Goal: Task Accomplishment & Management: Manage account settings

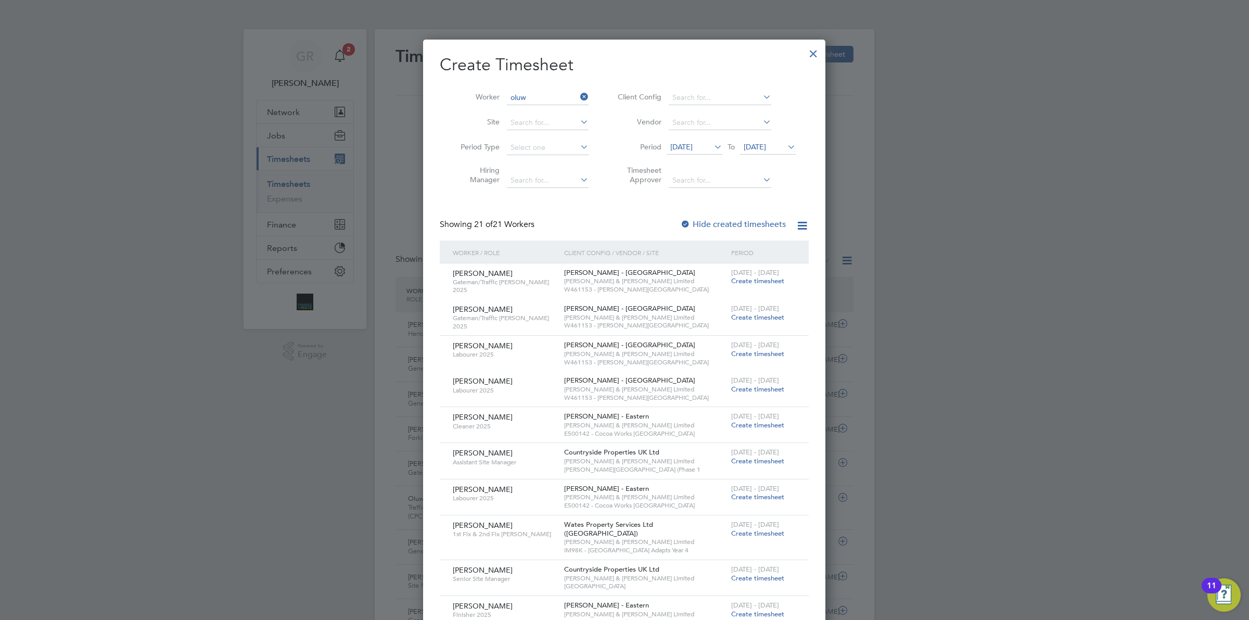
type input "oluw"
click at [810, 56] on div at bounding box center [813, 51] width 19 height 19
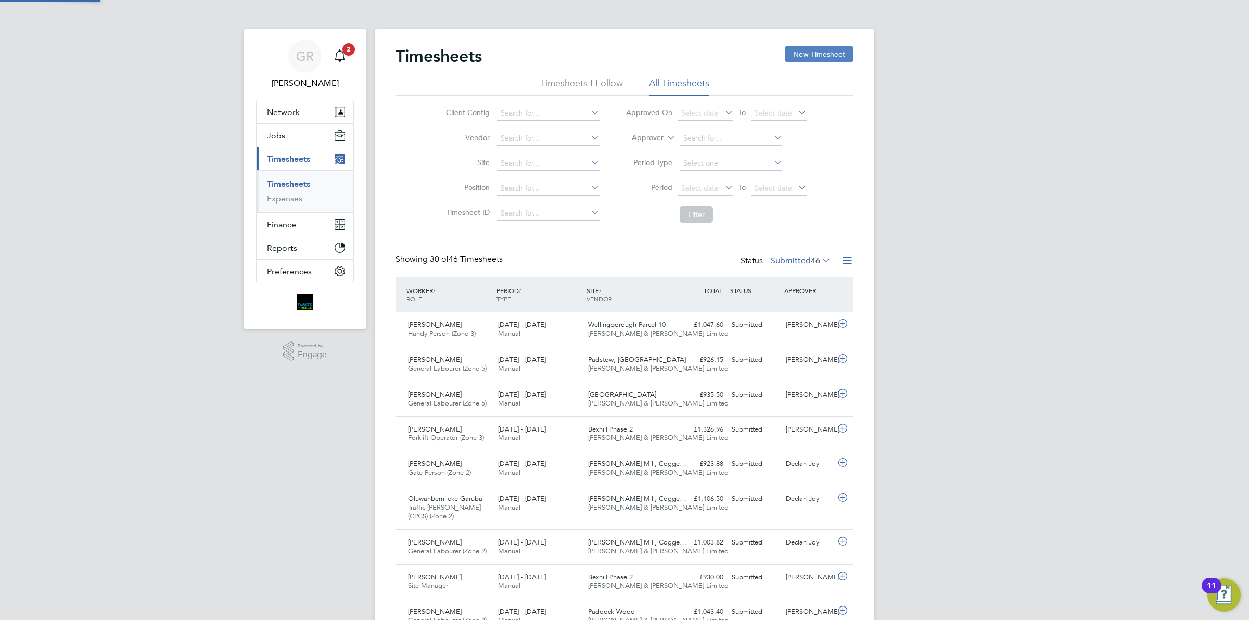
click at [821, 56] on button "New Timesheet" at bounding box center [819, 54] width 69 height 17
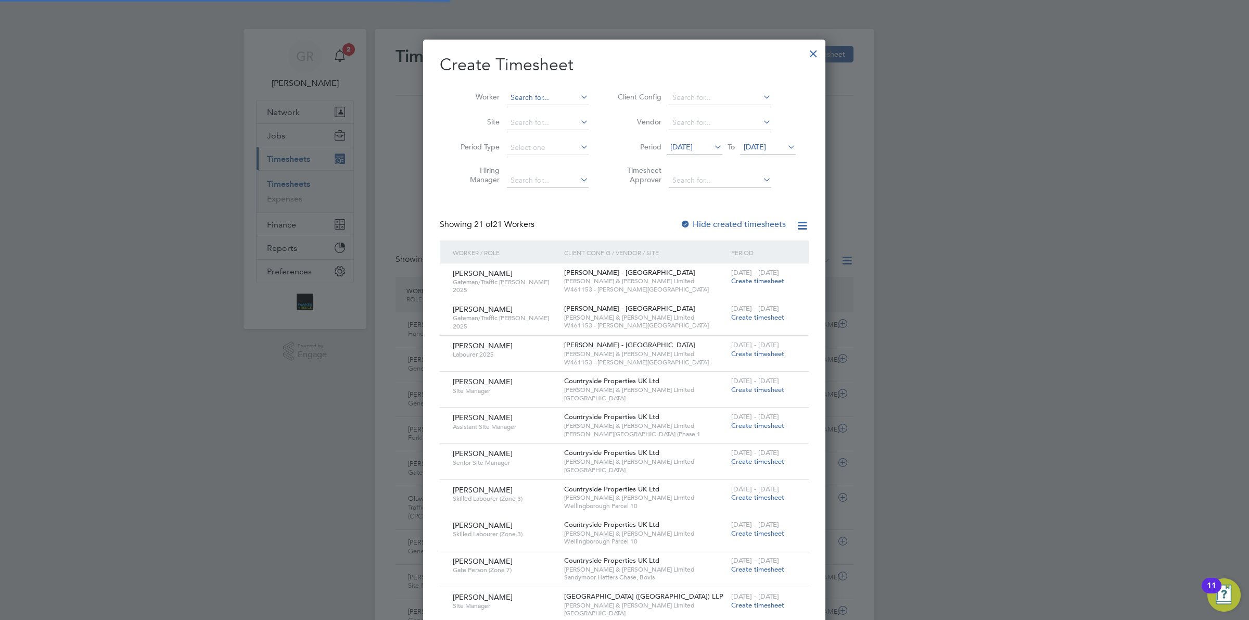
click at [530, 96] on input at bounding box center [548, 98] width 82 height 15
click at [558, 123] on li "Oluw ahbemileke Garuba" at bounding box center [551, 126] width 91 height 14
type input "Oluwahbemileke Garuba"
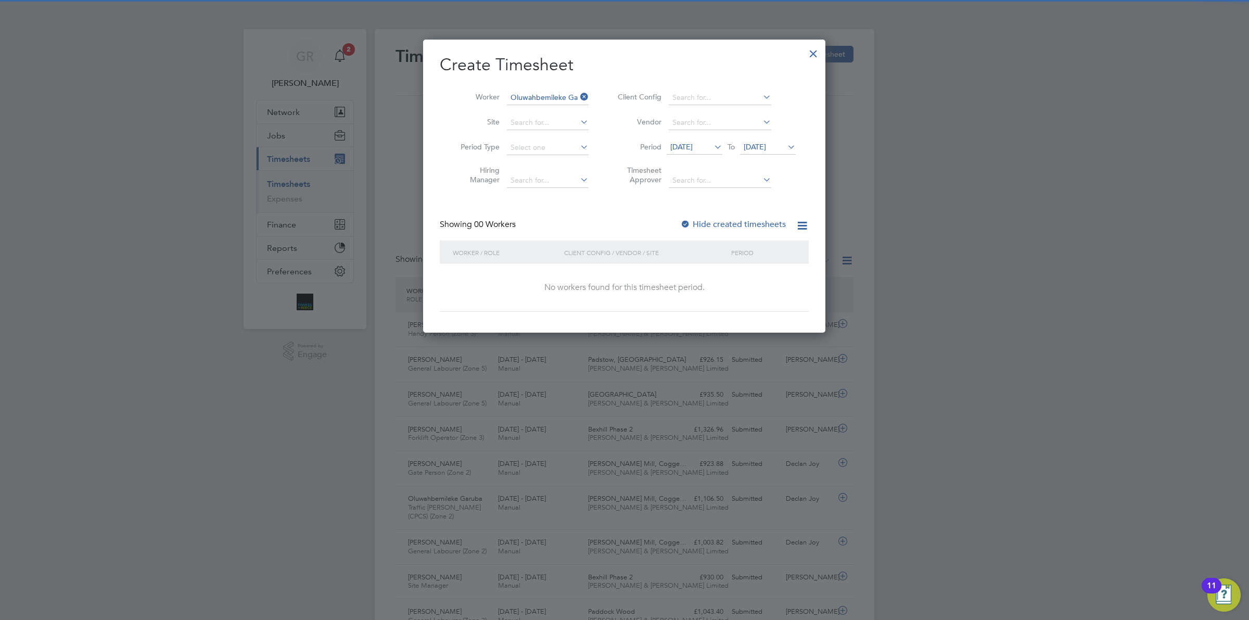
click at [692, 144] on span "[DATE]" at bounding box center [681, 146] width 22 height 9
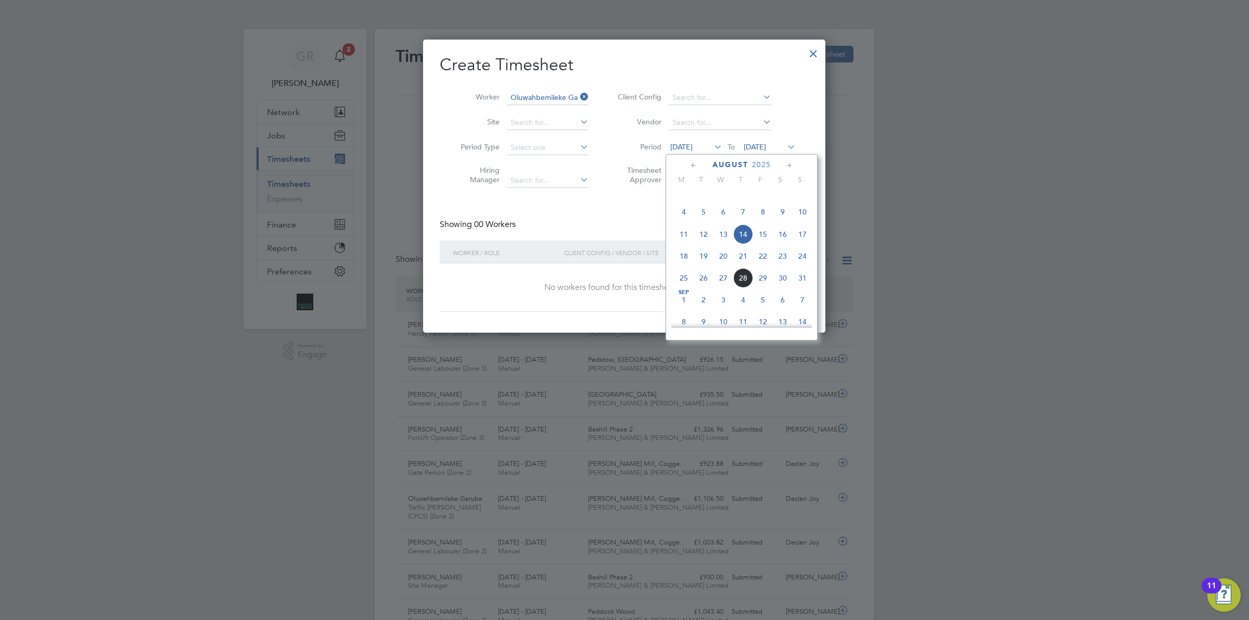
click at [682, 266] on span "18" at bounding box center [684, 256] width 20 height 20
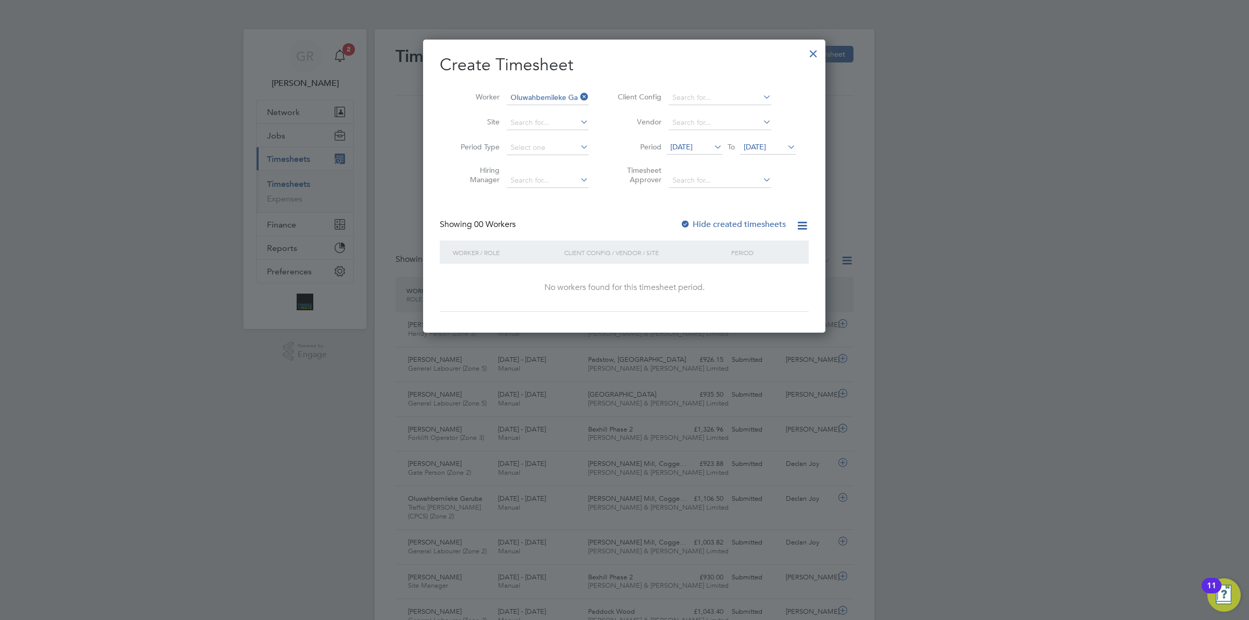
click at [766, 148] on span "[DATE]" at bounding box center [755, 146] width 22 height 9
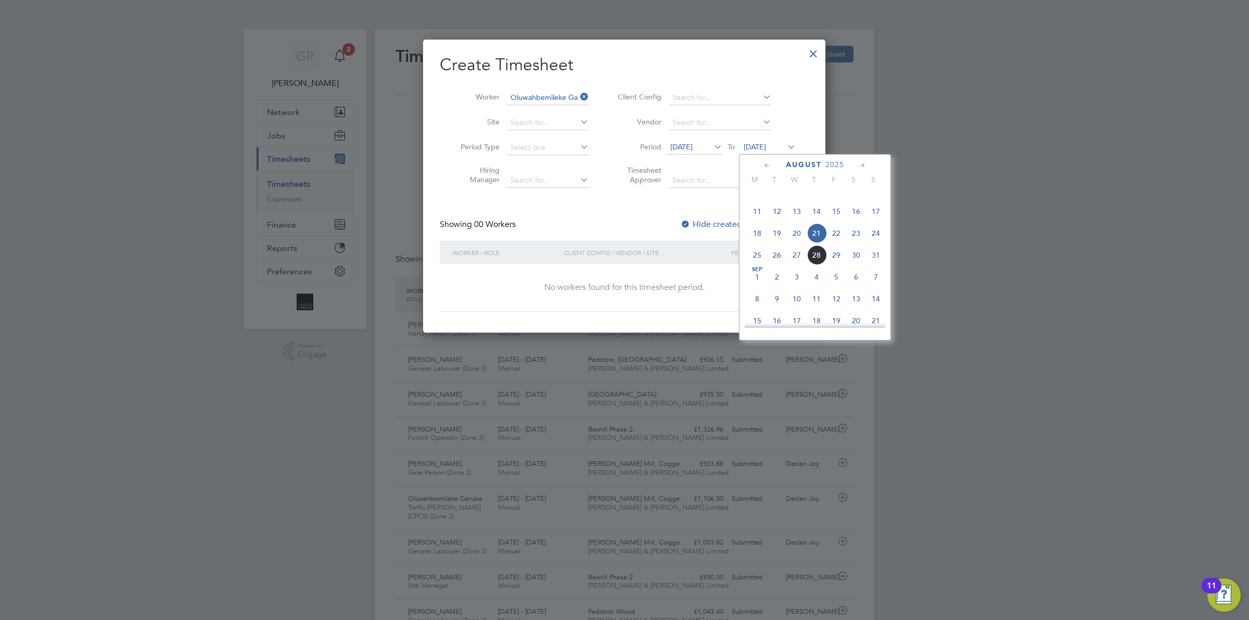
click at [874, 243] on span "24" at bounding box center [876, 233] width 20 height 20
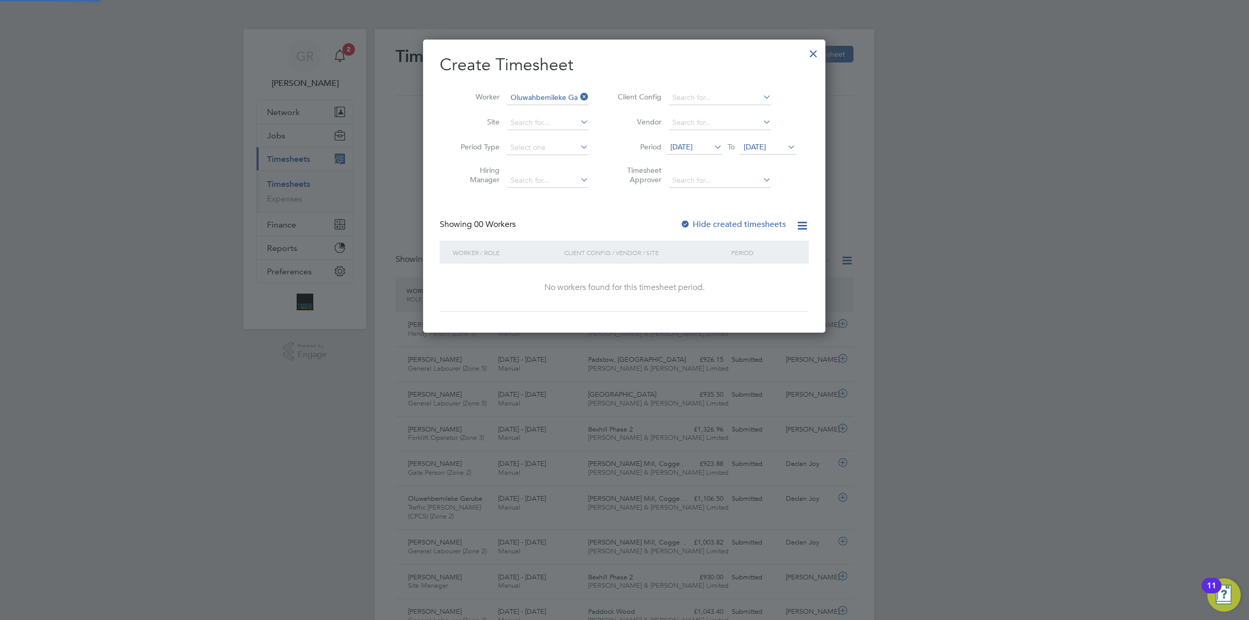
click at [734, 220] on label "Hide created timesheets" at bounding box center [733, 224] width 106 height 10
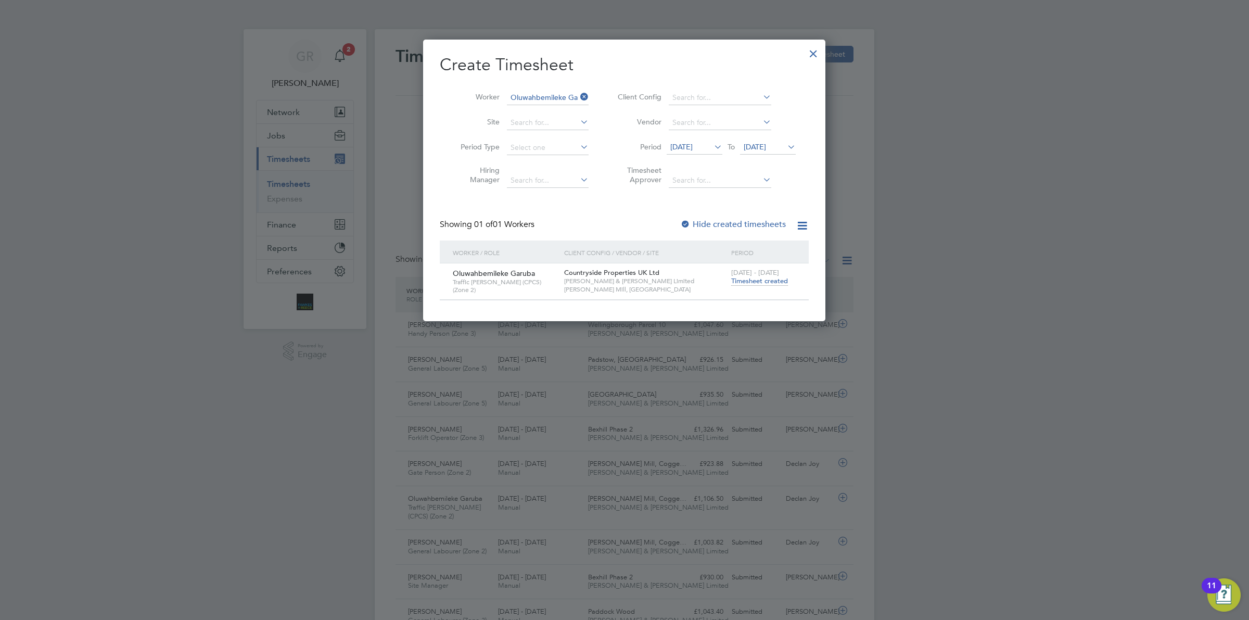
click at [763, 281] on span "Timesheet created" at bounding box center [759, 280] width 57 height 9
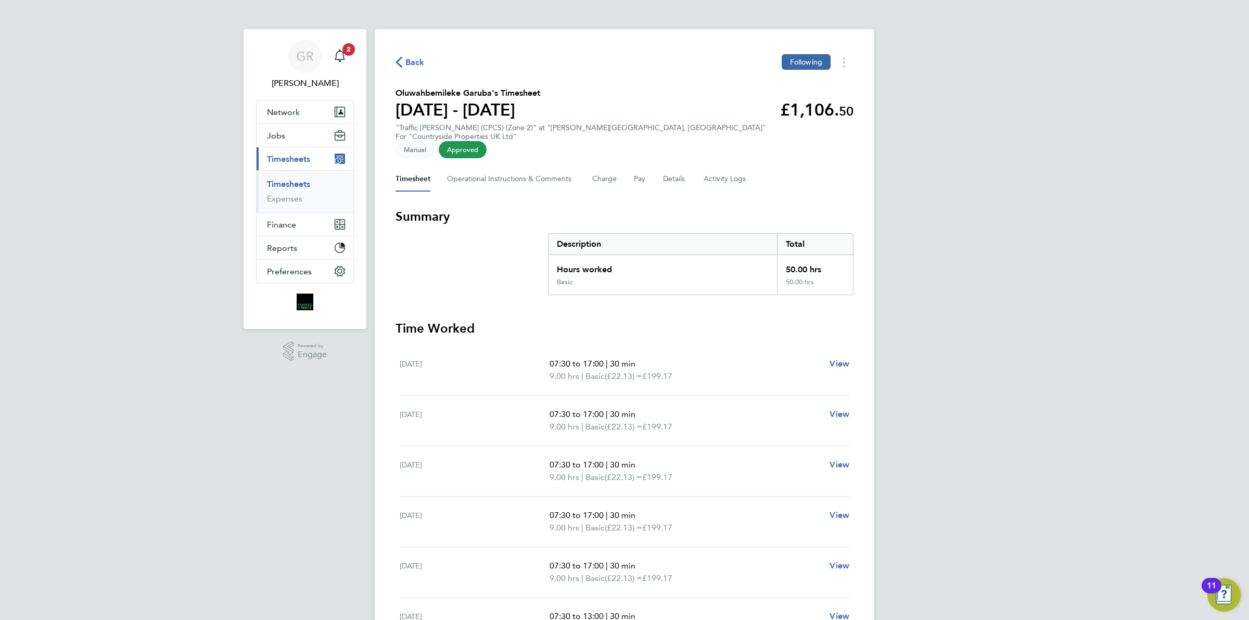
click at [413, 62] on span "Back" at bounding box center [414, 62] width 19 height 12
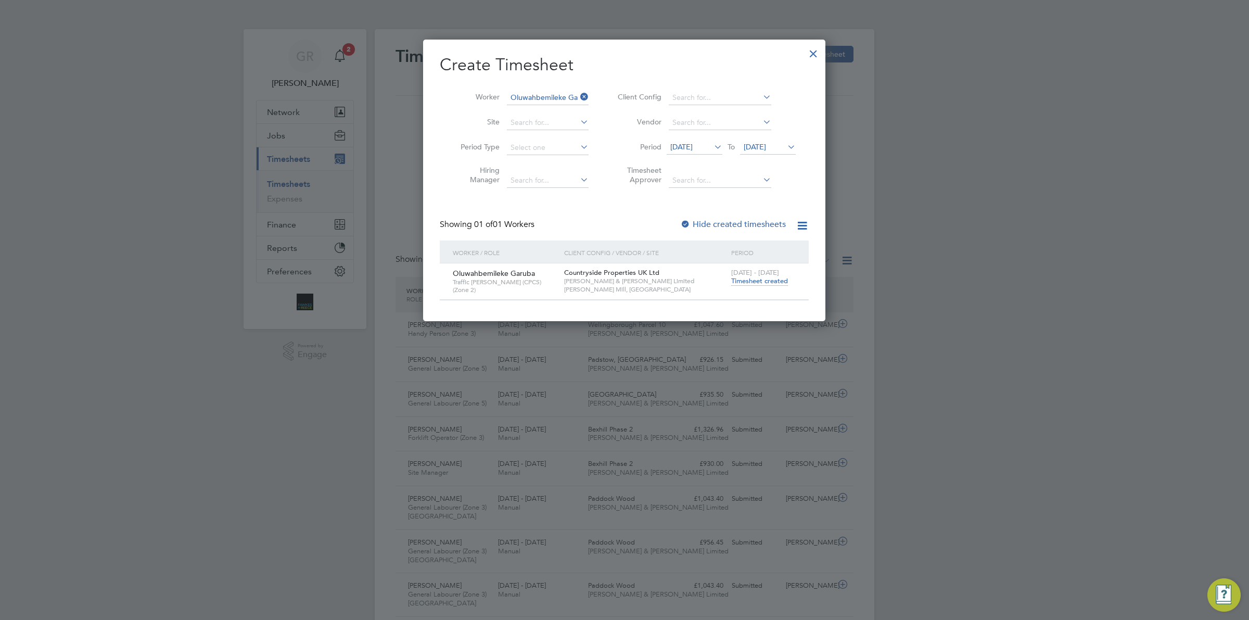
click at [578, 94] on icon at bounding box center [578, 96] width 0 height 15
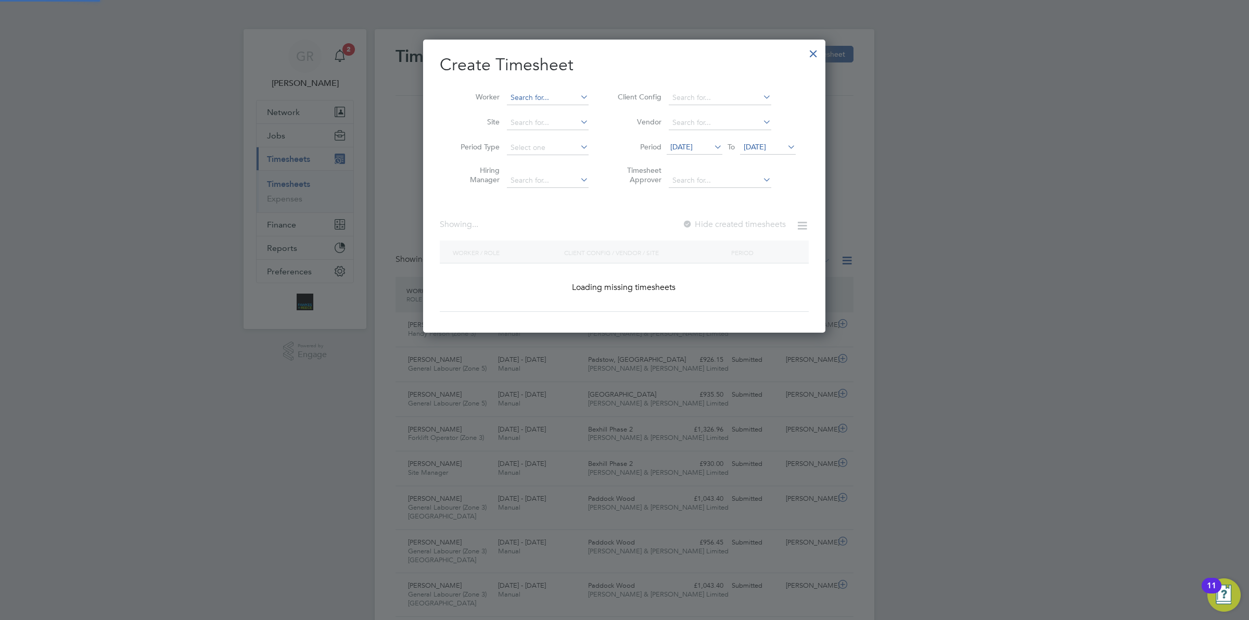
click at [537, 93] on input at bounding box center [548, 98] width 82 height 15
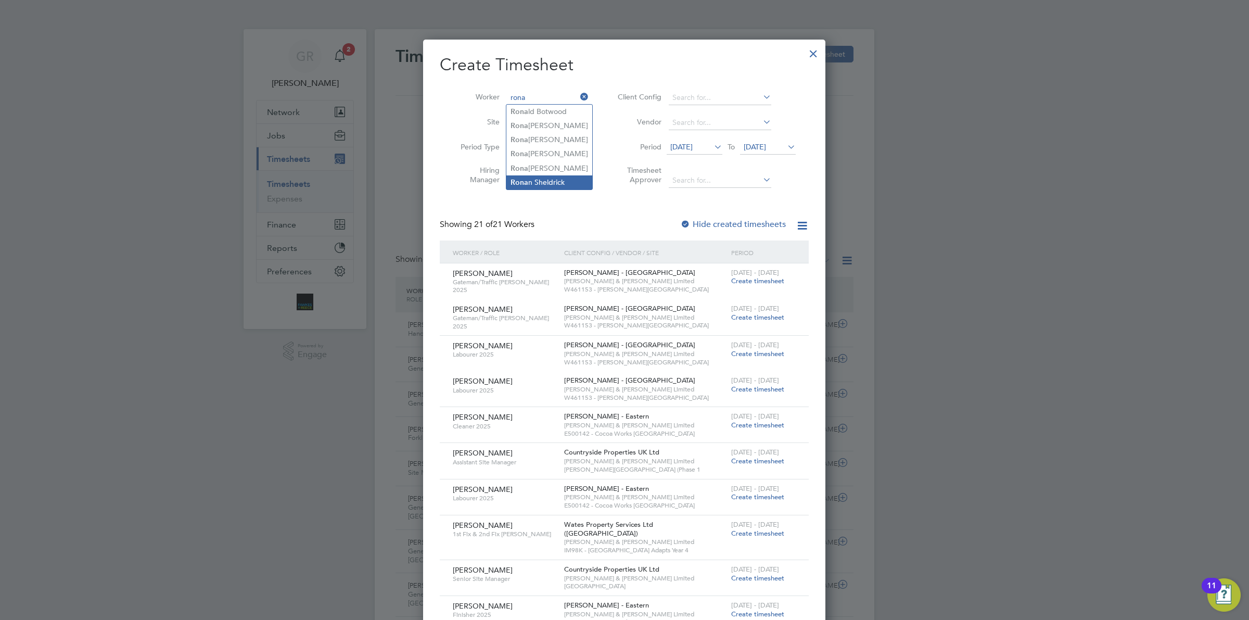
click at [553, 186] on li "[PERSON_NAME]" at bounding box center [549, 182] width 86 height 14
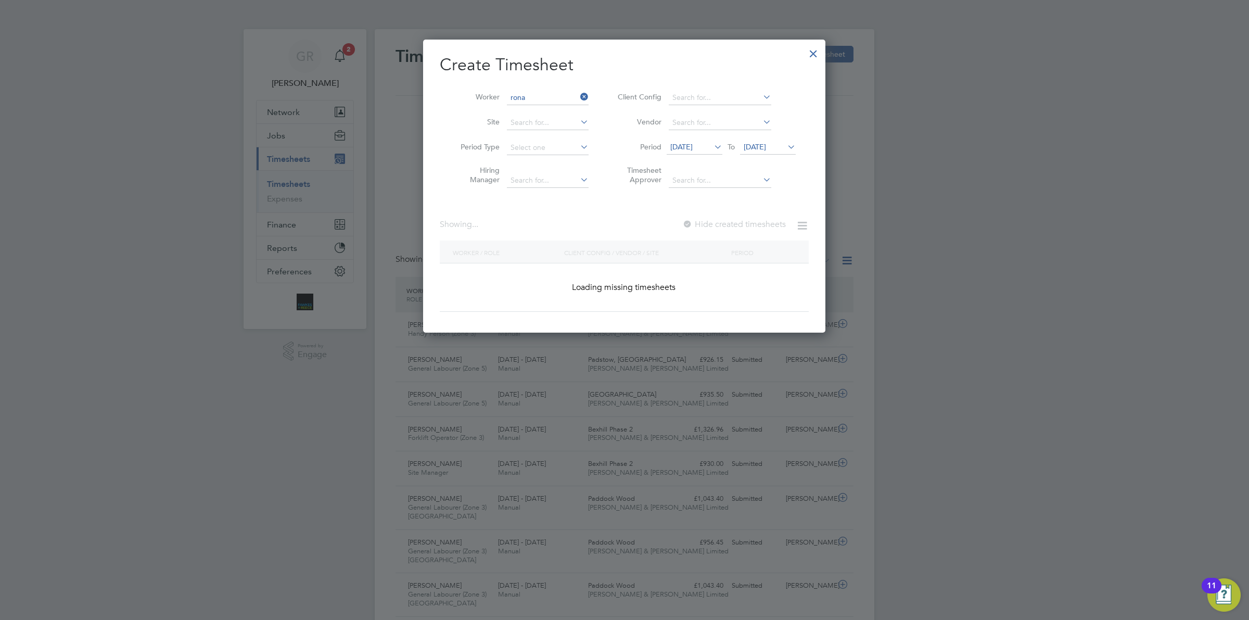
type input "[PERSON_NAME]"
click at [693, 148] on span "[DATE]" at bounding box center [681, 146] width 22 height 9
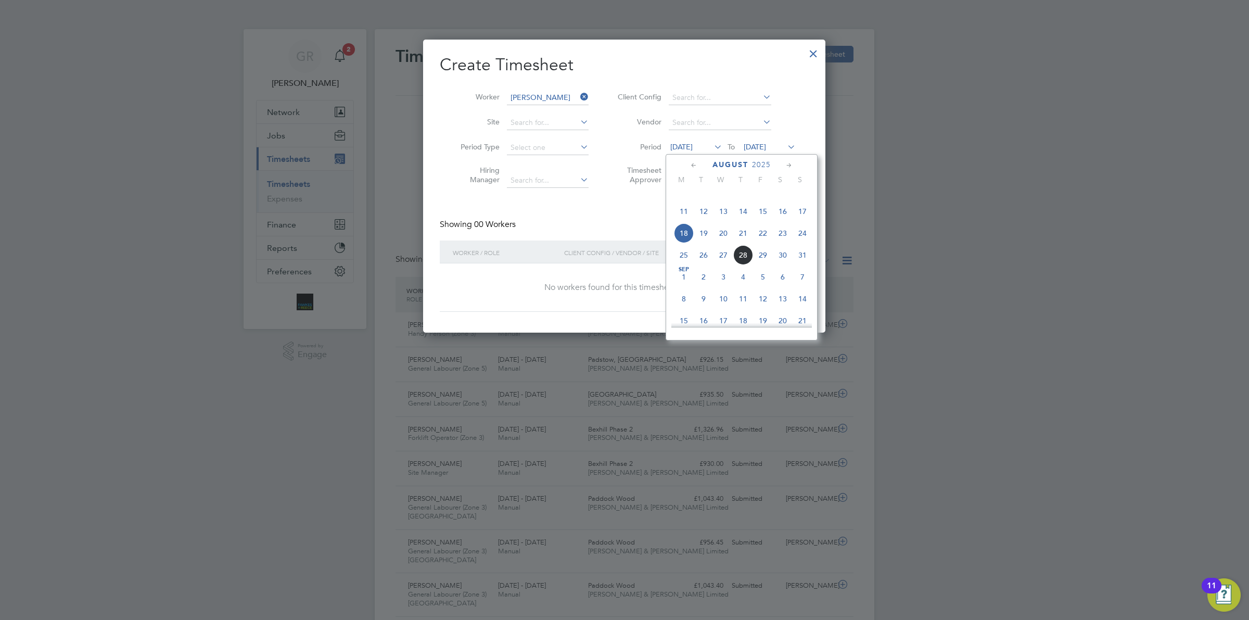
click at [683, 243] on span "18" at bounding box center [684, 233] width 20 height 20
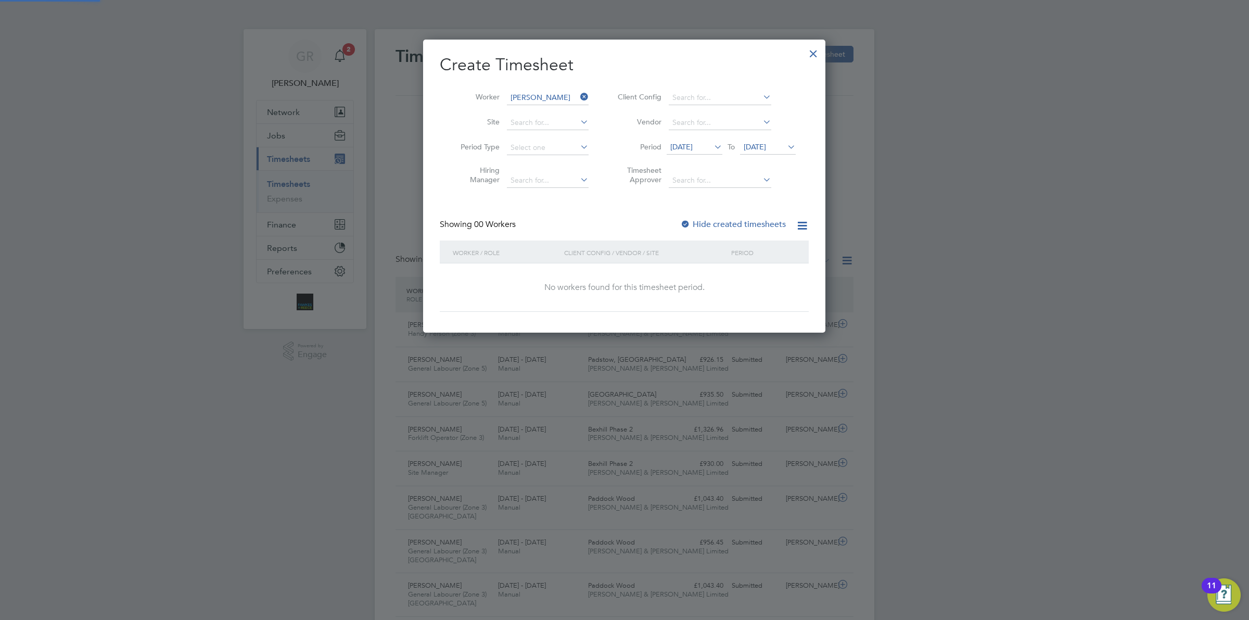
click at [766, 144] on span "[DATE]" at bounding box center [755, 146] width 22 height 9
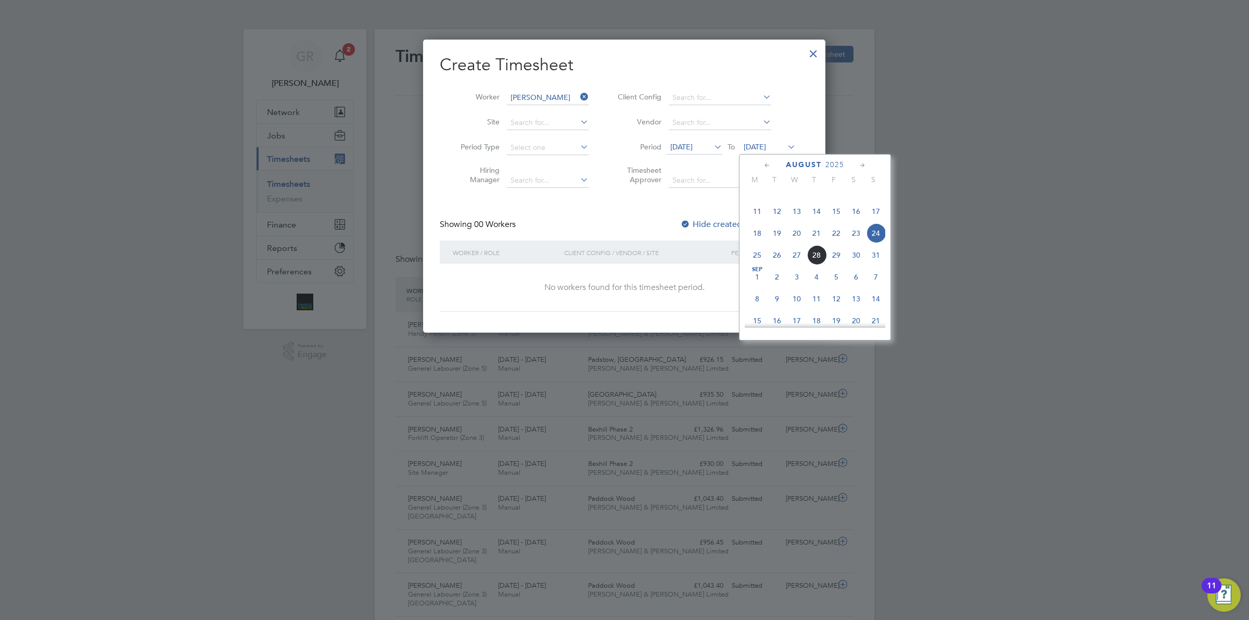
click at [877, 241] on span "24" at bounding box center [876, 233] width 20 height 20
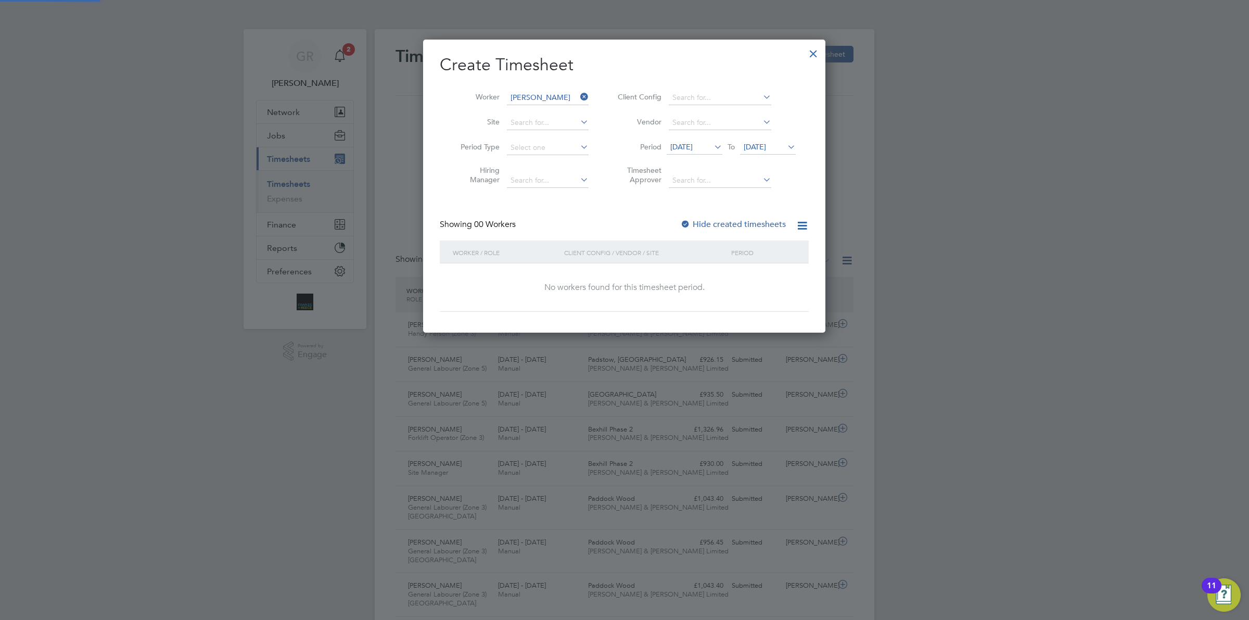
click at [740, 225] on label "Hide created timesheets" at bounding box center [733, 224] width 106 height 10
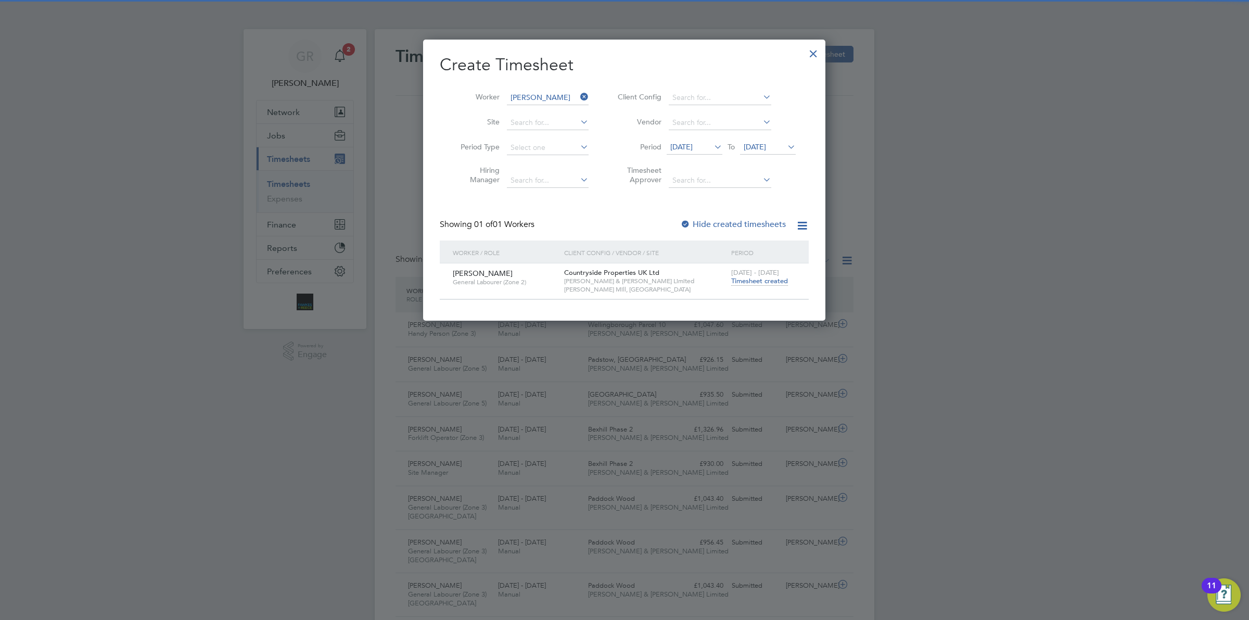
click at [753, 279] on span "Timesheet created" at bounding box center [759, 280] width 57 height 9
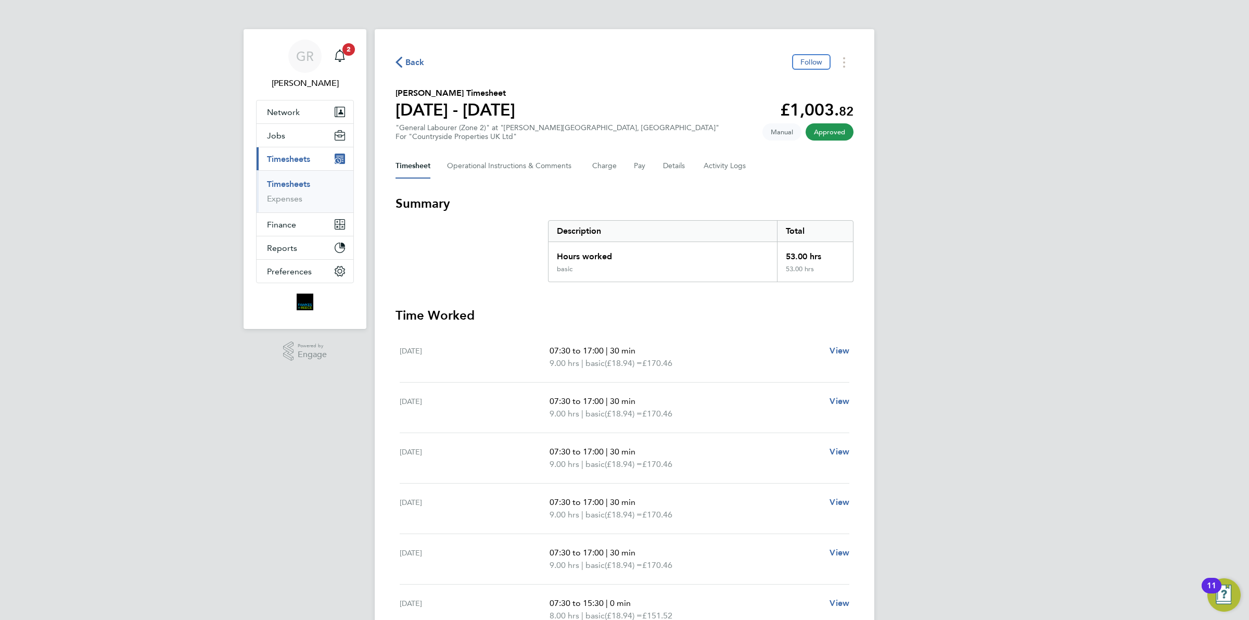
click at [413, 70] on div "Back Follow" at bounding box center [624, 62] width 458 height 16
click at [414, 58] on span "Back" at bounding box center [414, 62] width 19 height 12
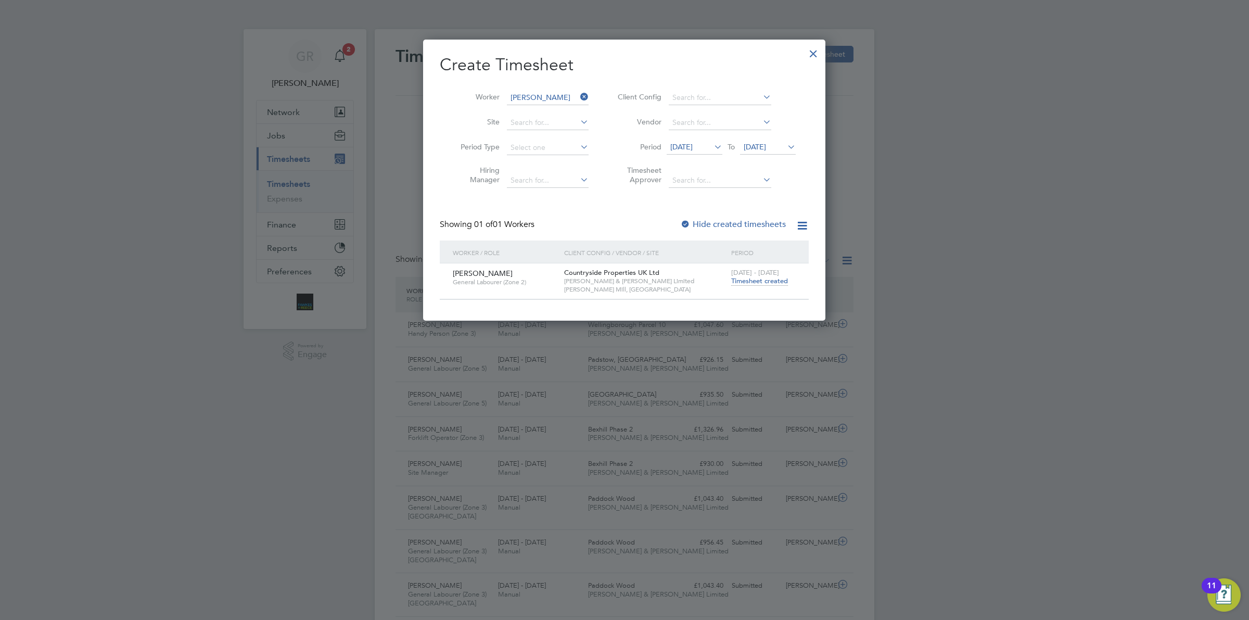
click at [578, 101] on icon at bounding box center [578, 96] width 0 height 15
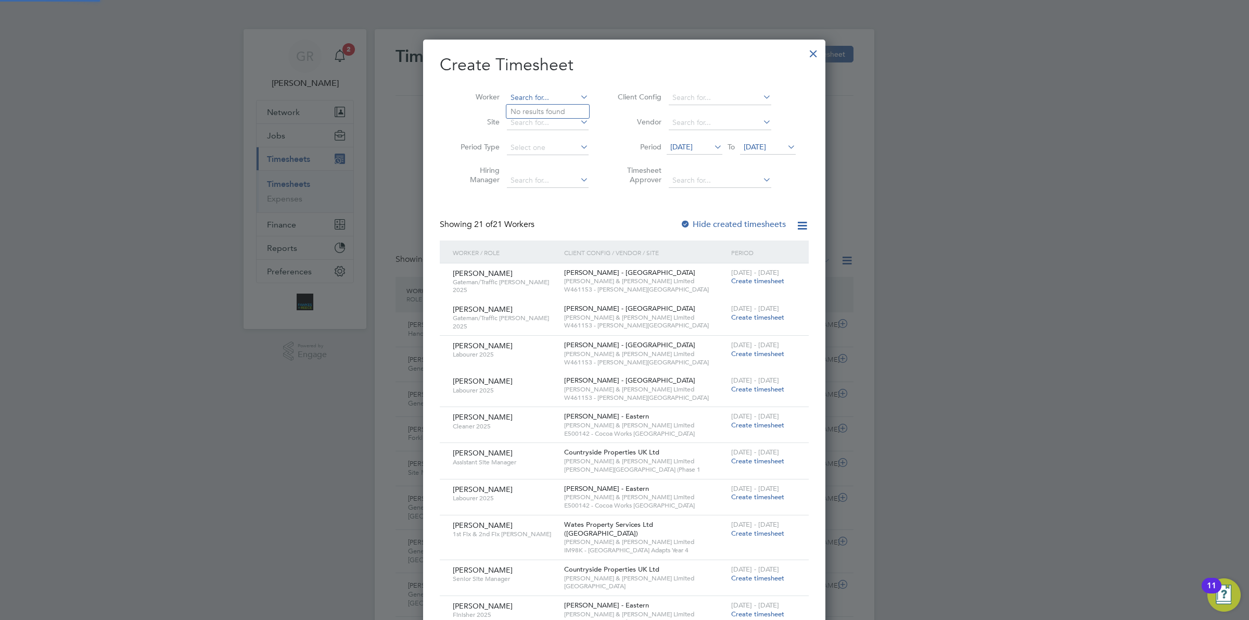
click at [544, 100] on input at bounding box center [548, 98] width 82 height 15
click at [544, 114] on li "[PERSON_NAME]" at bounding box center [570, 112] width 129 height 14
type input "[PERSON_NAME]"
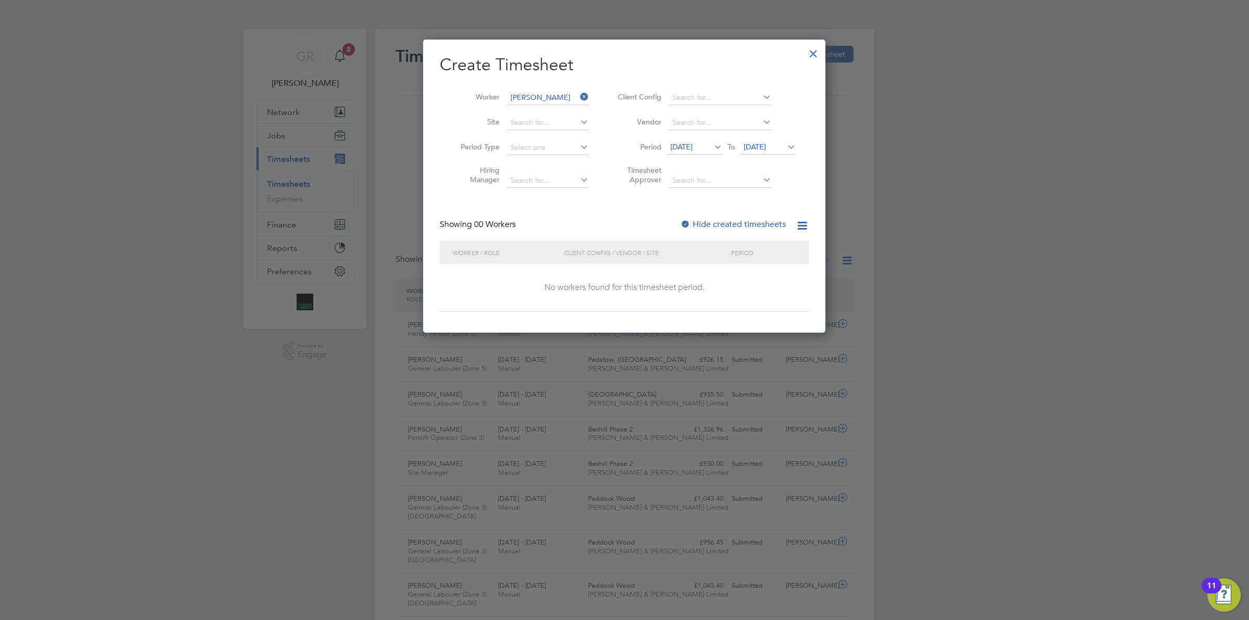
click at [752, 219] on label "Hide created timesheets" at bounding box center [733, 224] width 106 height 10
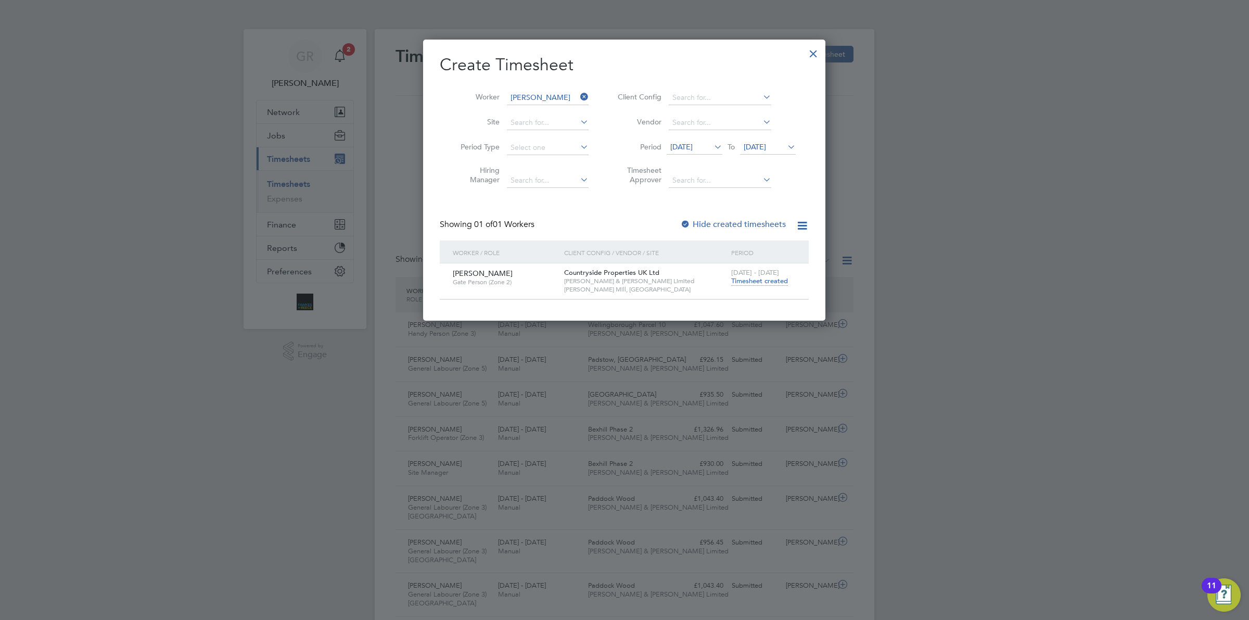
click at [753, 275] on span "[DATE] - [DATE]" at bounding box center [755, 272] width 48 height 9
click at [747, 285] on div "[DATE] - [DATE] Timesheet created" at bounding box center [763, 277] width 70 height 28
click at [748, 281] on span "Timesheet created" at bounding box center [759, 280] width 57 height 9
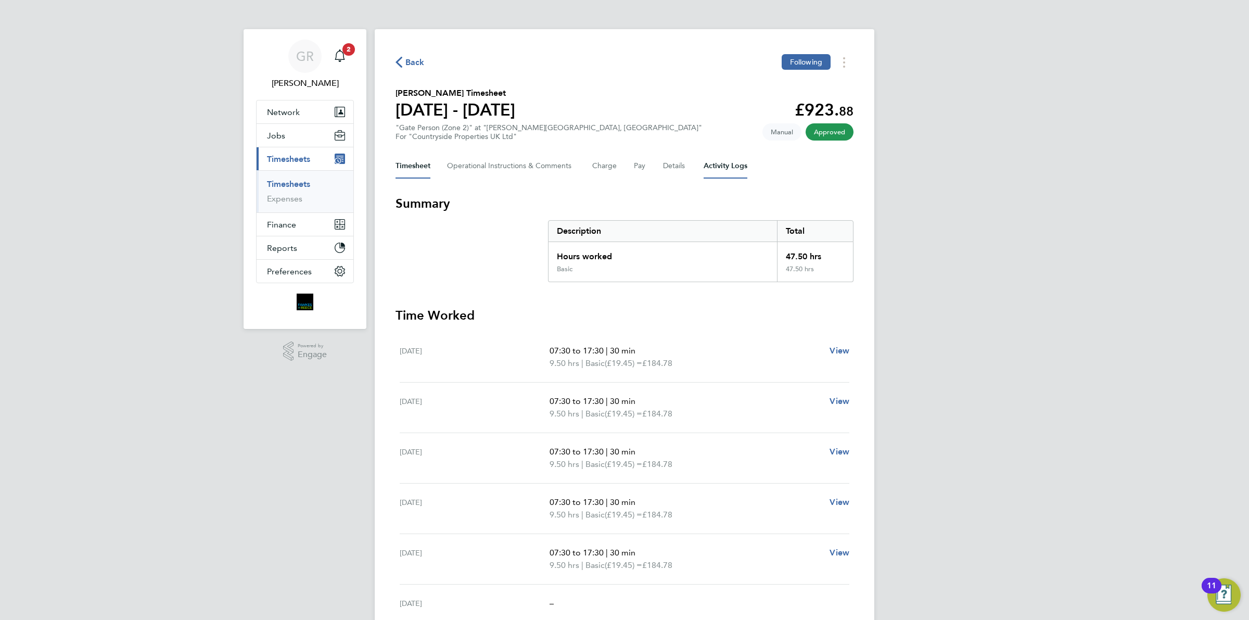
click at [722, 170] on Logs-tab "Activity Logs" at bounding box center [725, 165] width 44 height 25
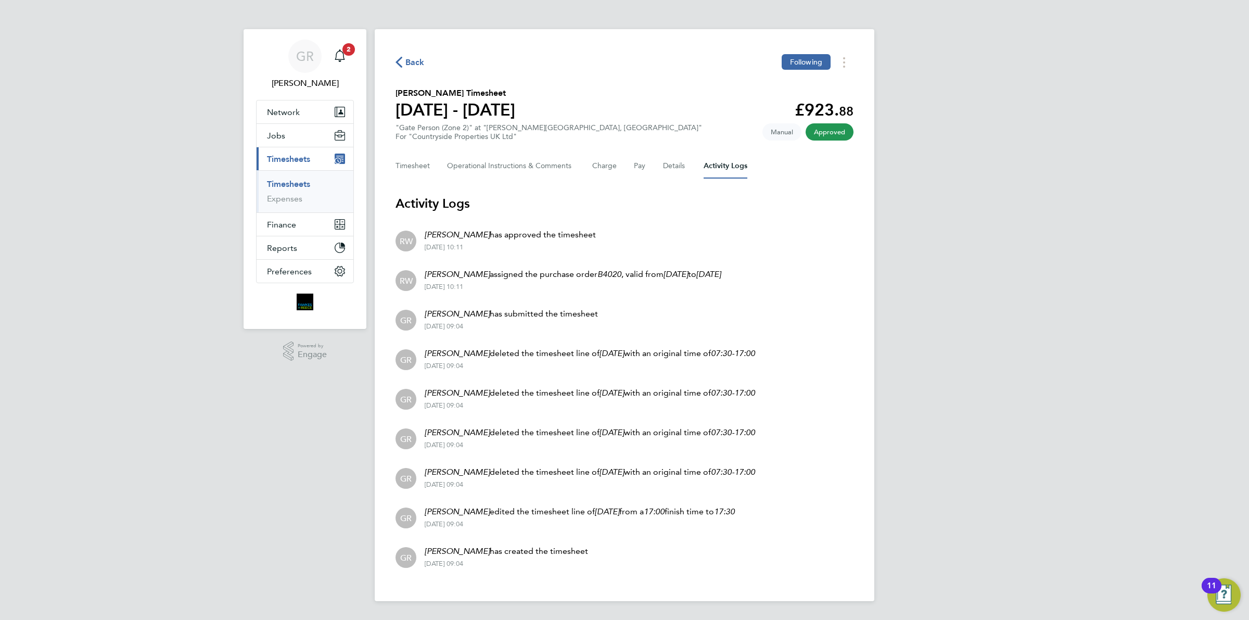
click at [411, 63] on span "Back" at bounding box center [414, 62] width 19 height 12
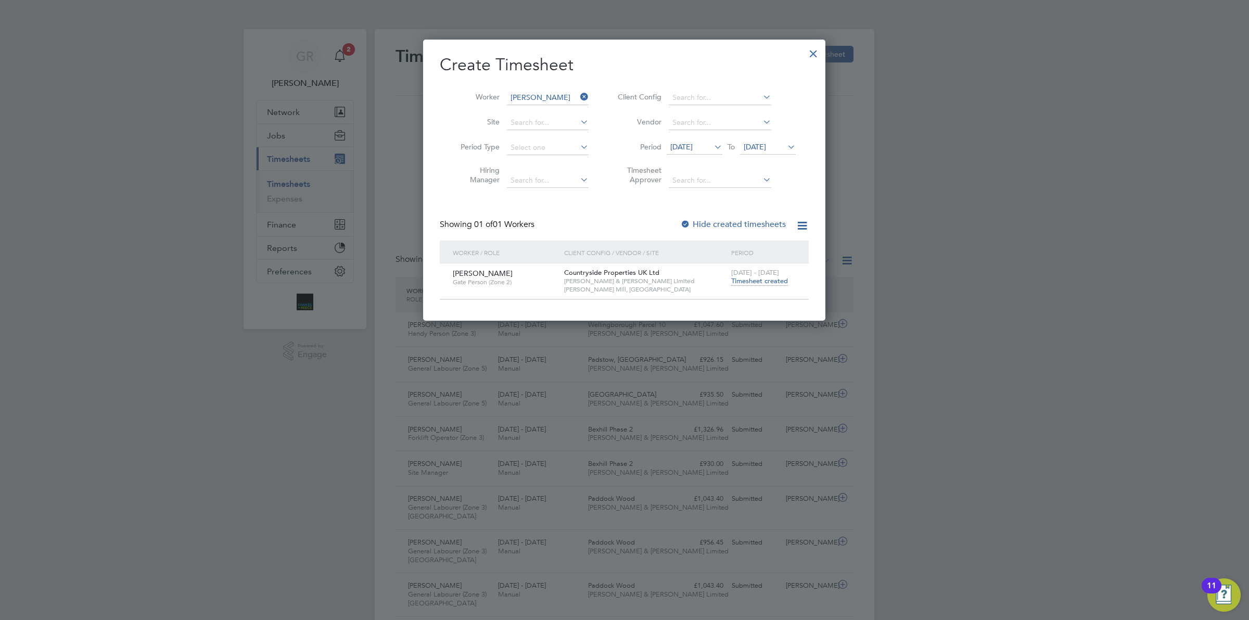
click at [810, 51] on div at bounding box center [813, 51] width 19 height 19
